Goal: Task Accomplishment & Management: Use online tool/utility

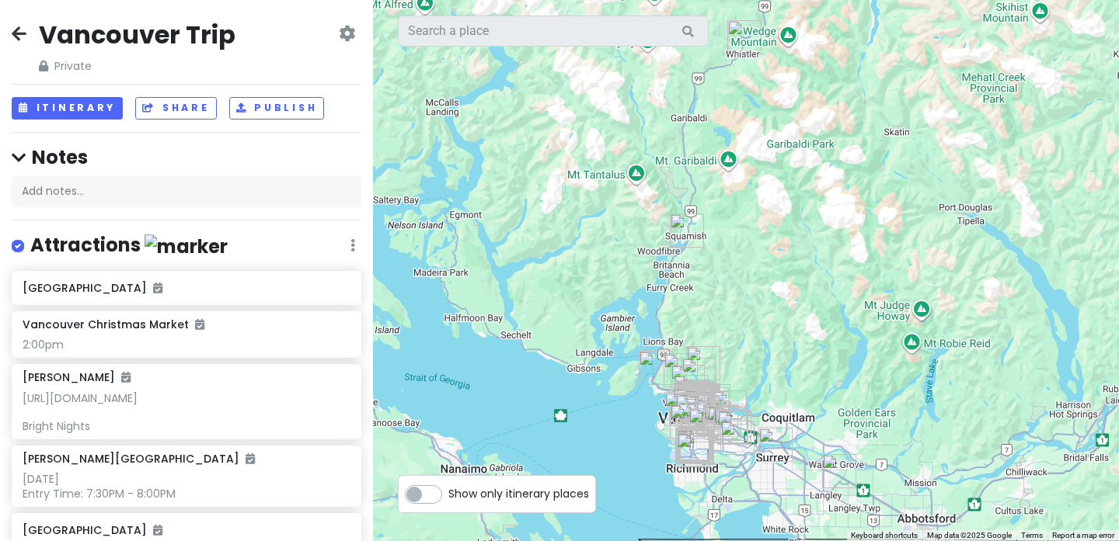
click at [23, 32] on icon at bounding box center [19, 33] width 15 height 12
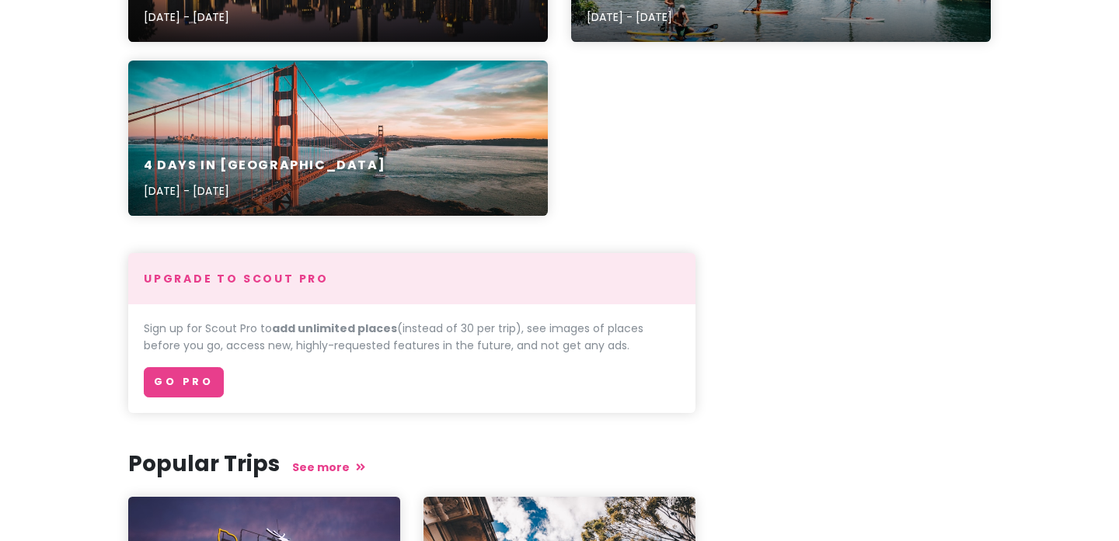
scroll to position [1689, 0]
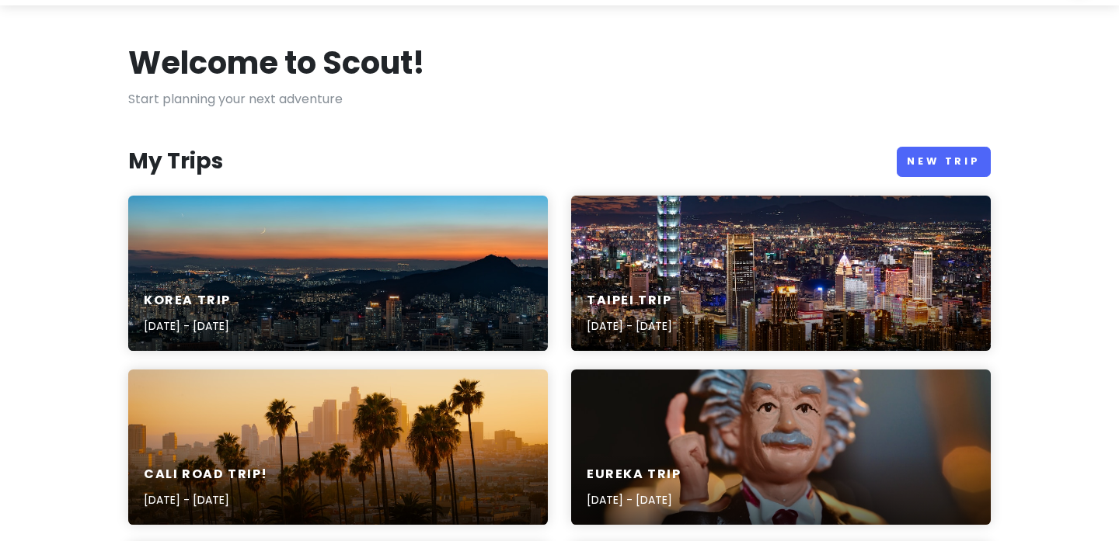
scroll to position [0, 0]
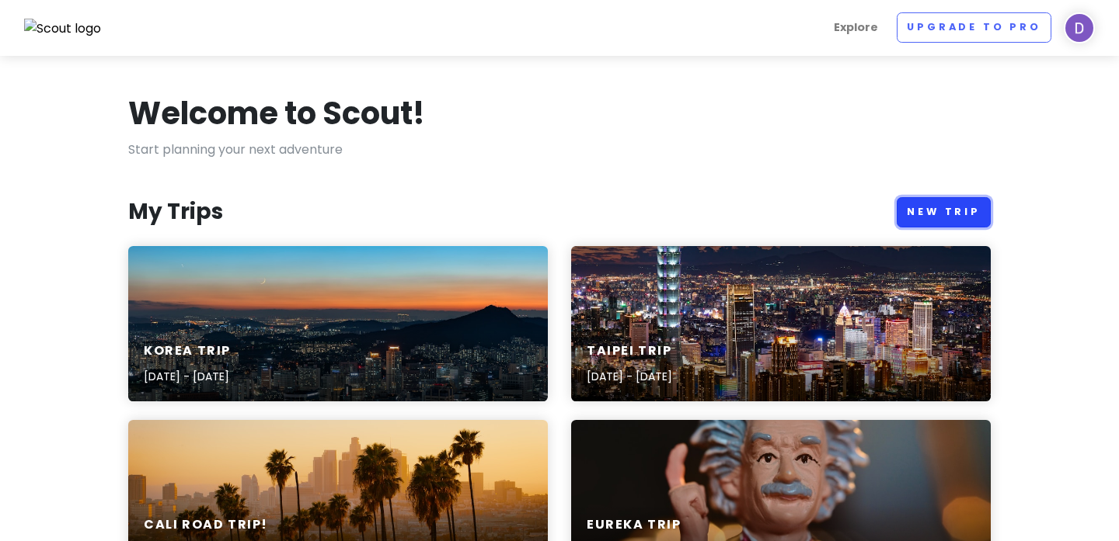
click at [927, 220] on link "New Trip" at bounding box center [943, 212] width 94 height 30
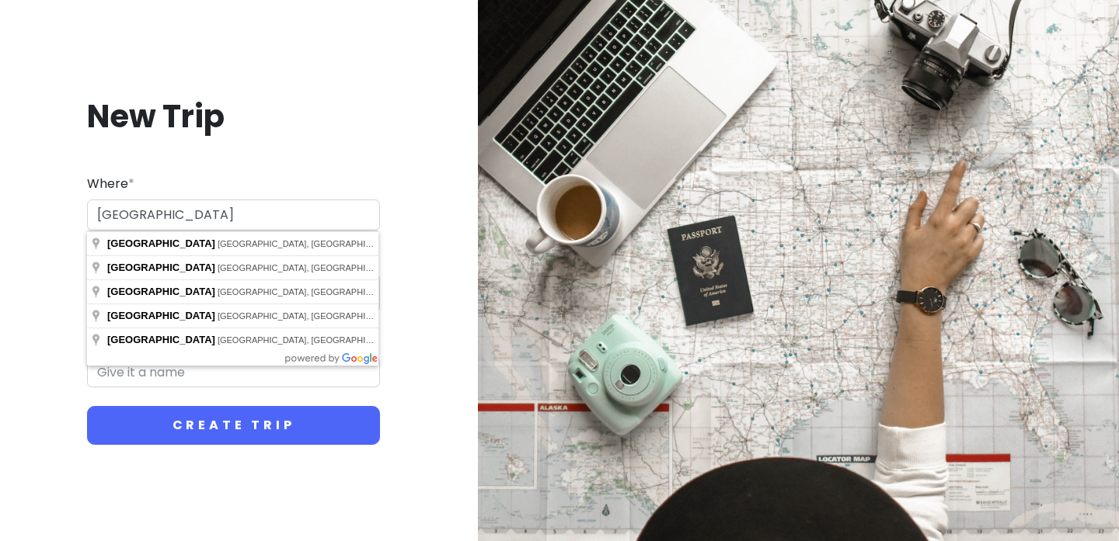
type input "[GEOGRAPHIC_DATA], [GEOGRAPHIC_DATA], [GEOGRAPHIC_DATA]"
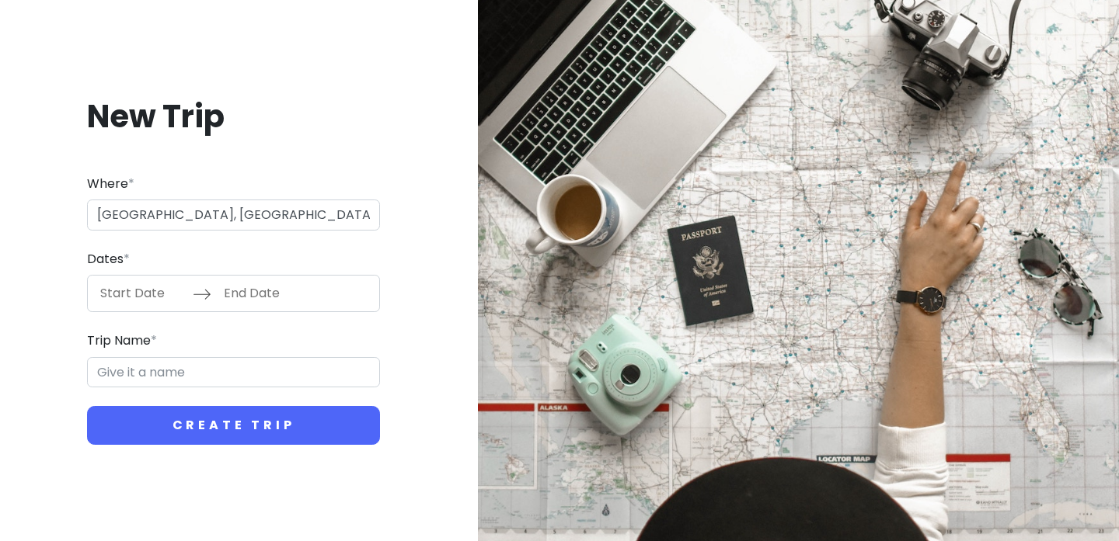
type input "Toronto Trip"
click at [157, 295] on input "Start Date" at bounding box center [142, 294] width 101 height 36
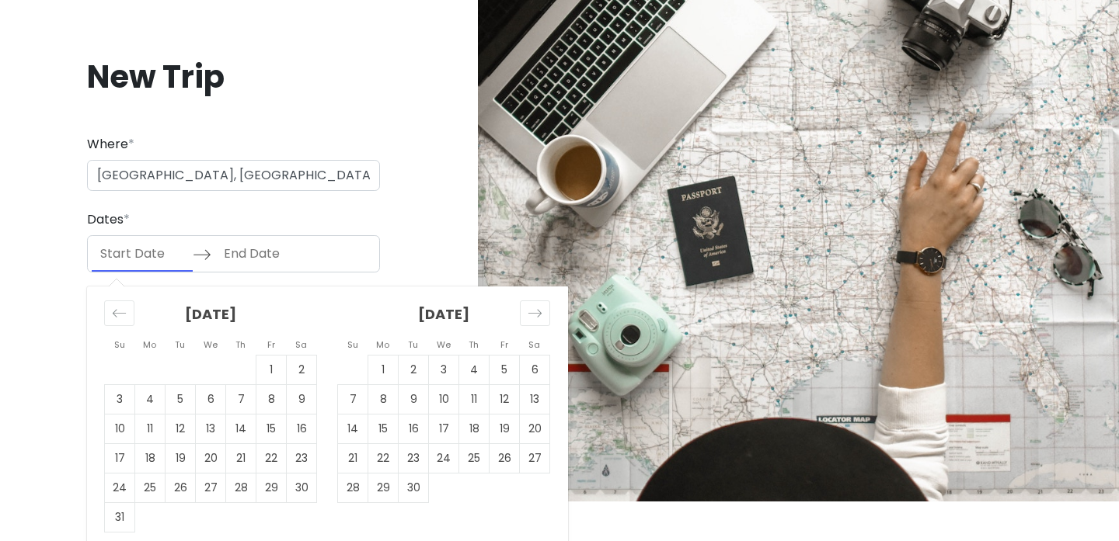
scroll to position [49, 0]
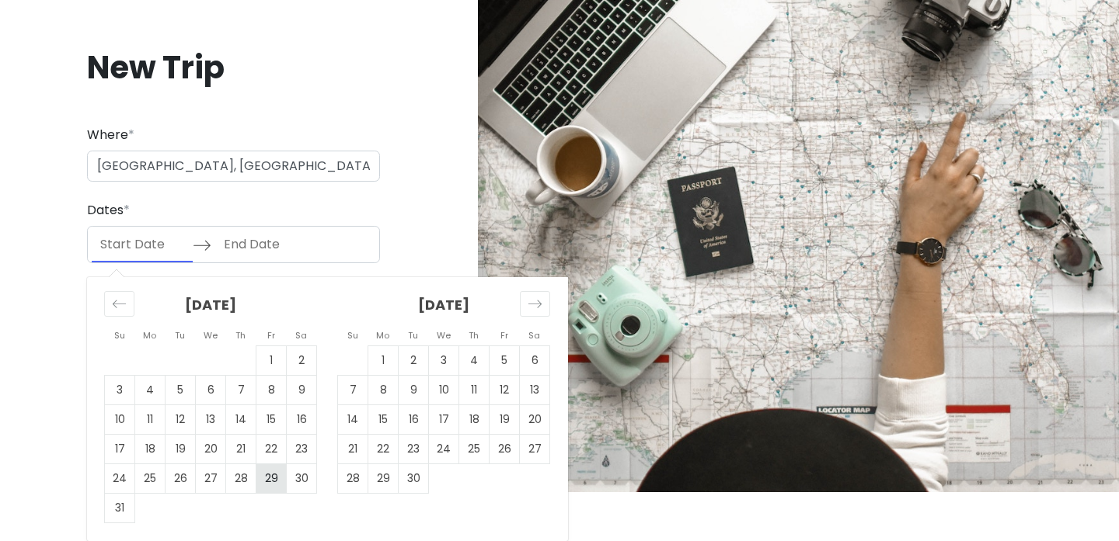
click at [275, 485] on td "29" at bounding box center [271, 480] width 30 height 30
type input "[DATE]"
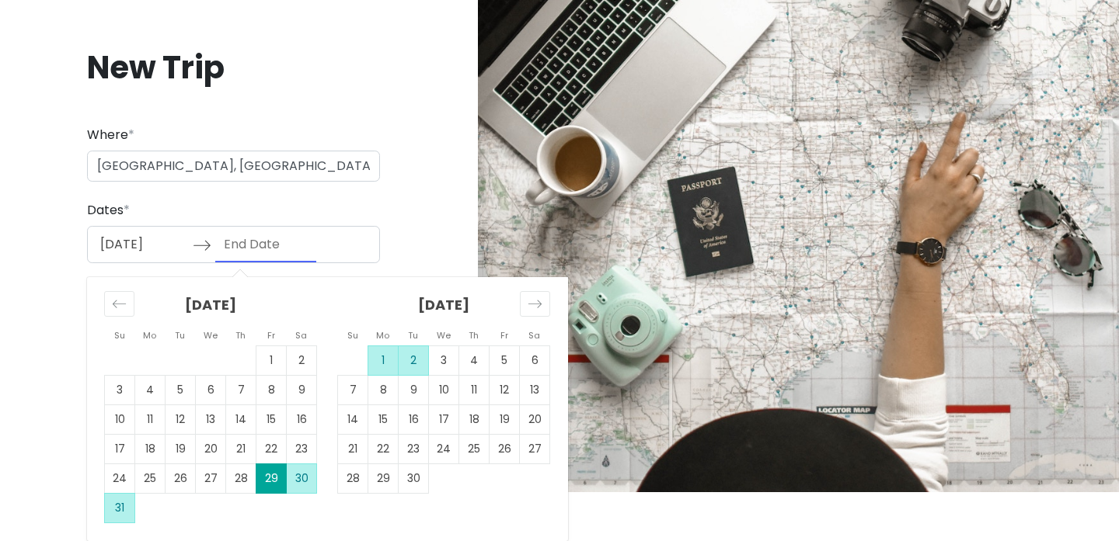
click at [405, 362] on td "2" at bounding box center [413, 361] width 30 height 30
type input "[DATE]"
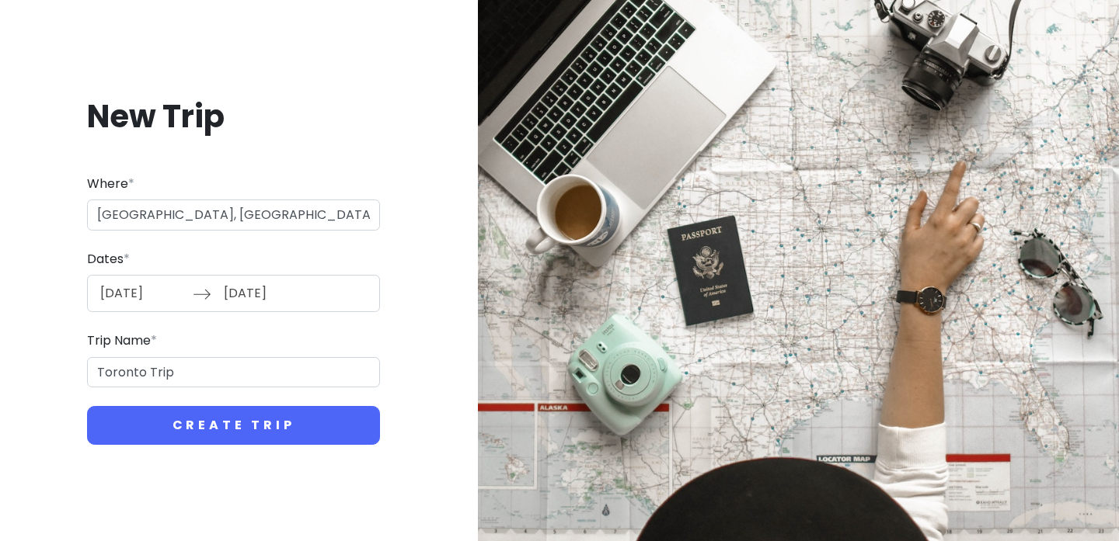
scroll to position [0, 0]
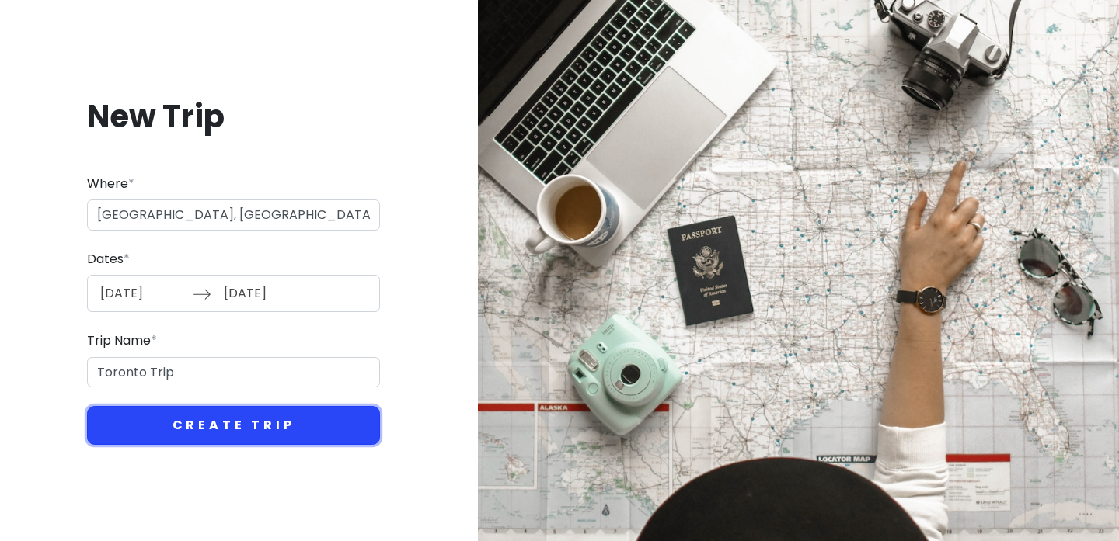
click at [275, 419] on button "Create Trip" at bounding box center [233, 425] width 293 height 39
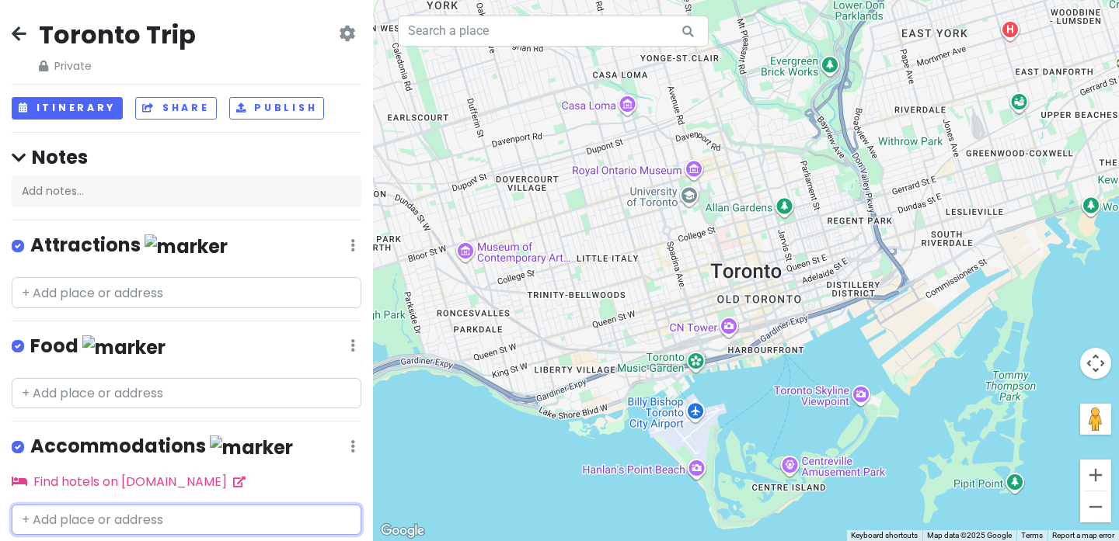
click at [91, 526] on input "text" at bounding box center [187, 520] width 350 height 31
paste input "[STREET_ADDRESS]"
type input "[STREET_ADDRESS]"
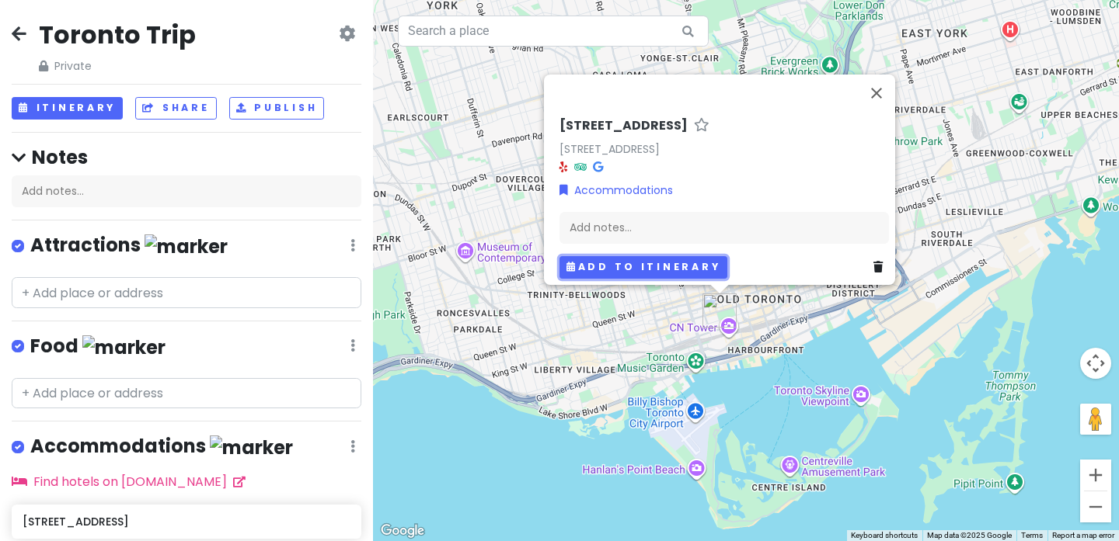
click at [593, 266] on button "Add to itinerary" at bounding box center [643, 267] width 168 height 23
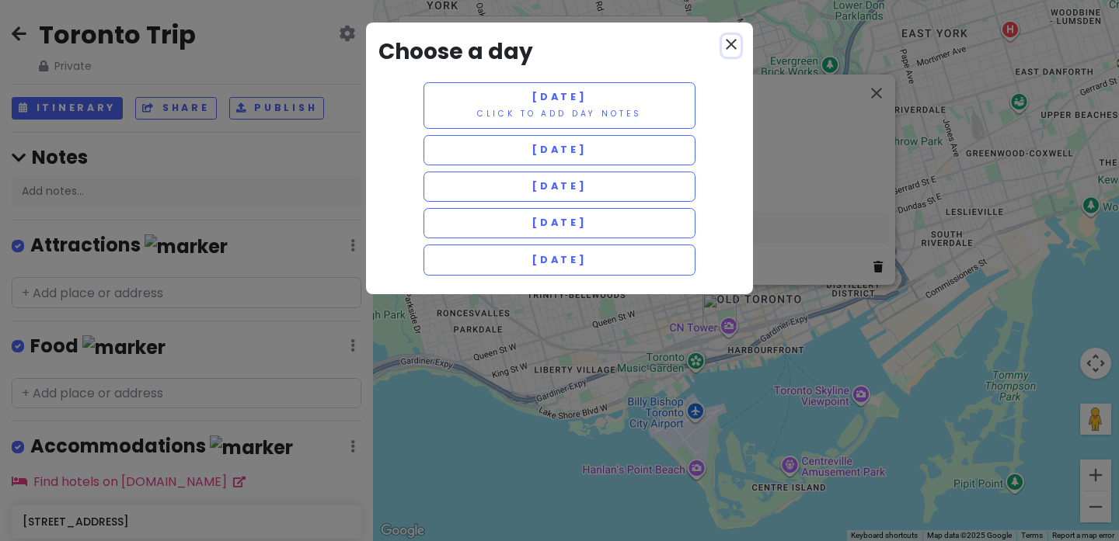
click at [729, 43] on icon "close" at bounding box center [731, 44] width 19 height 19
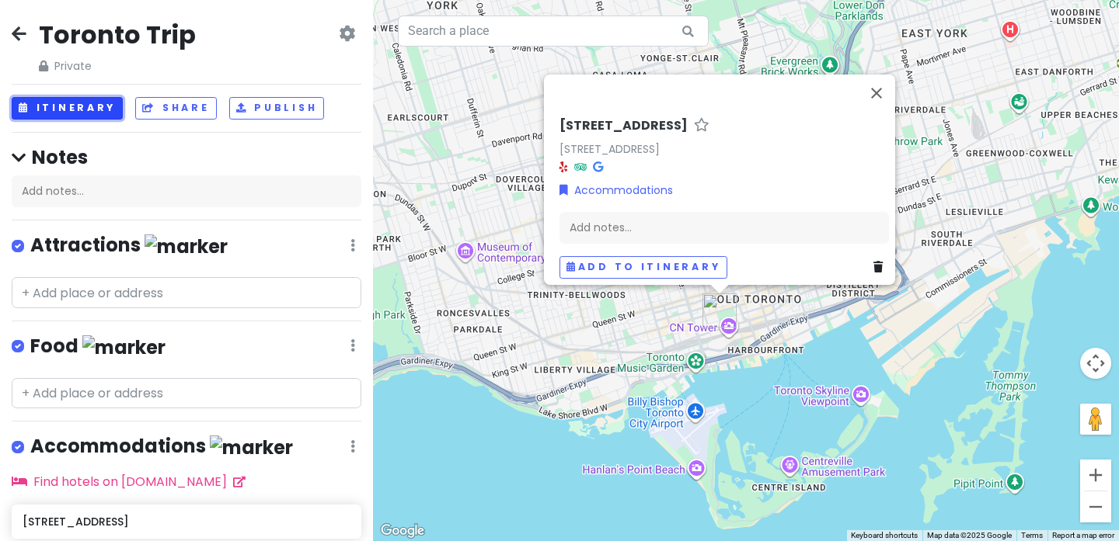
click at [103, 114] on button "Itinerary" at bounding box center [67, 108] width 111 height 23
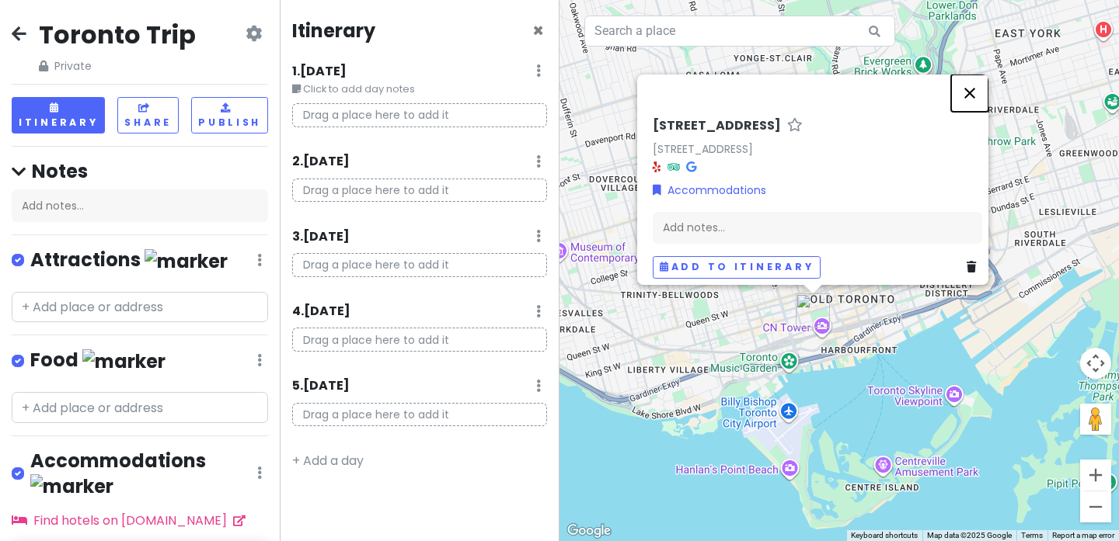
click at [976, 89] on button "Close" at bounding box center [969, 93] width 37 height 37
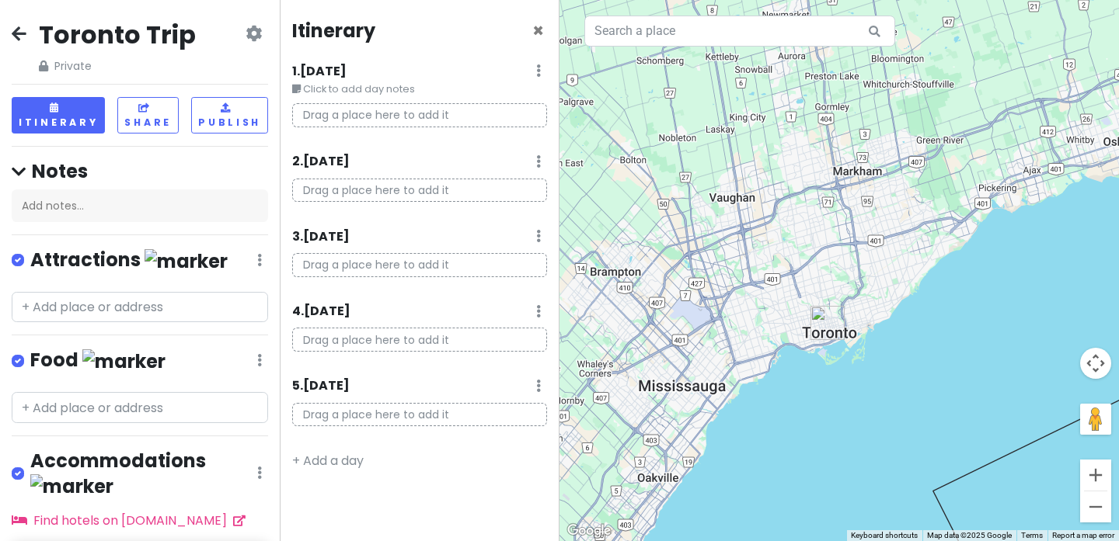
drag, startPoint x: 836, startPoint y: 420, endPoint x: 834, endPoint y: 241, distance: 179.4
click at [834, 241] on div at bounding box center [838, 270] width 559 height 541
